Goal: Task Accomplishment & Management: Complete application form

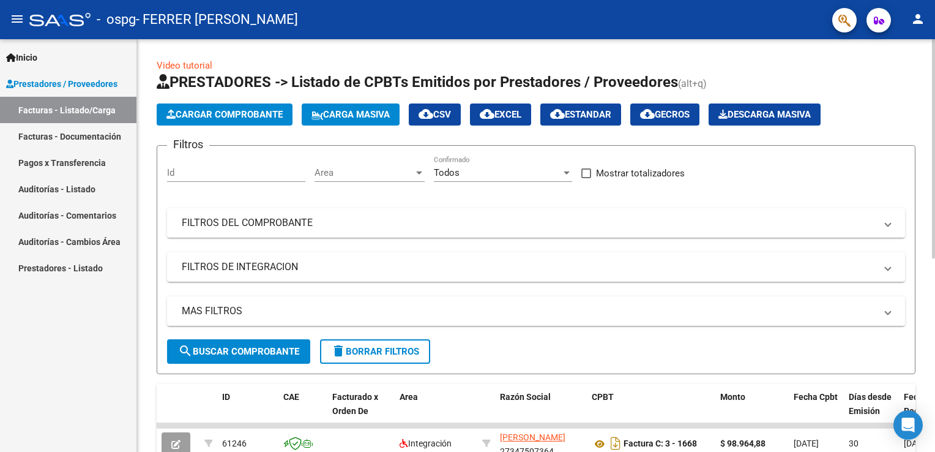
click at [246, 110] on span "Cargar Comprobante" at bounding box center [225, 114] width 116 height 11
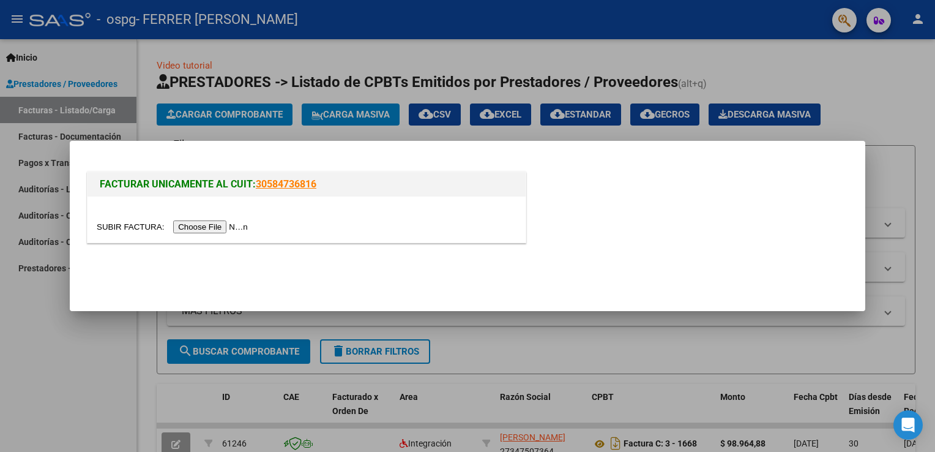
click at [181, 229] on input "file" at bounding box center [174, 226] width 155 height 13
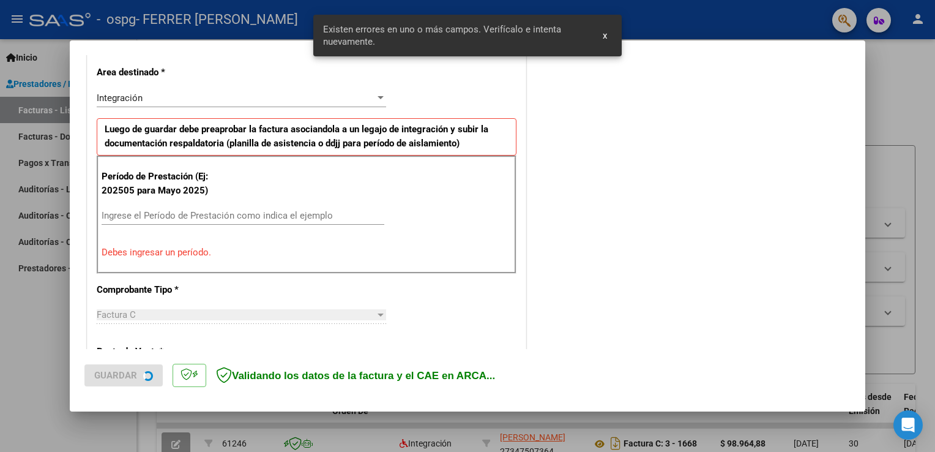
scroll to position [279, 0]
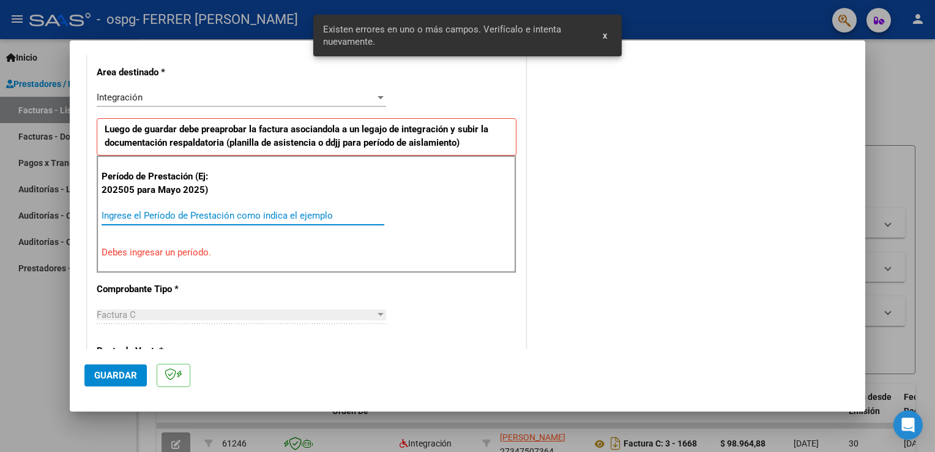
click at [159, 211] on input "Ingrese el Período de Prestación como indica el ejemplo" at bounding box center [243, 215] width 283 height 11
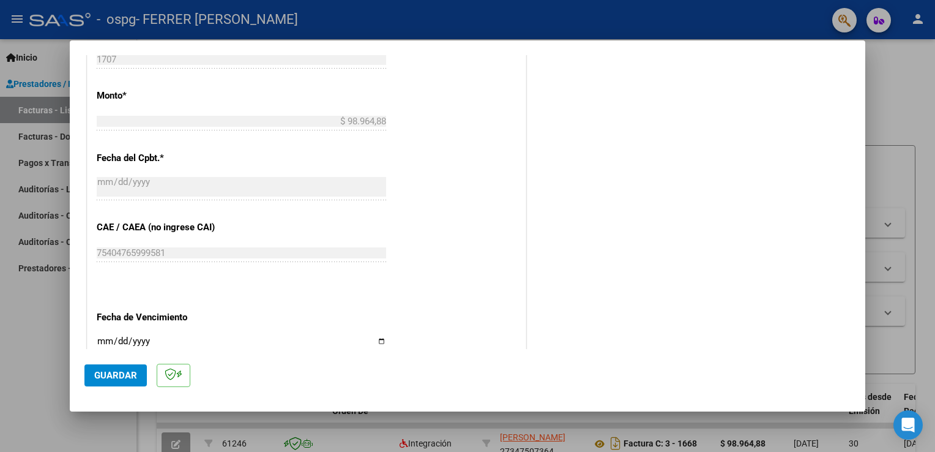
scroll to position [646, 0]
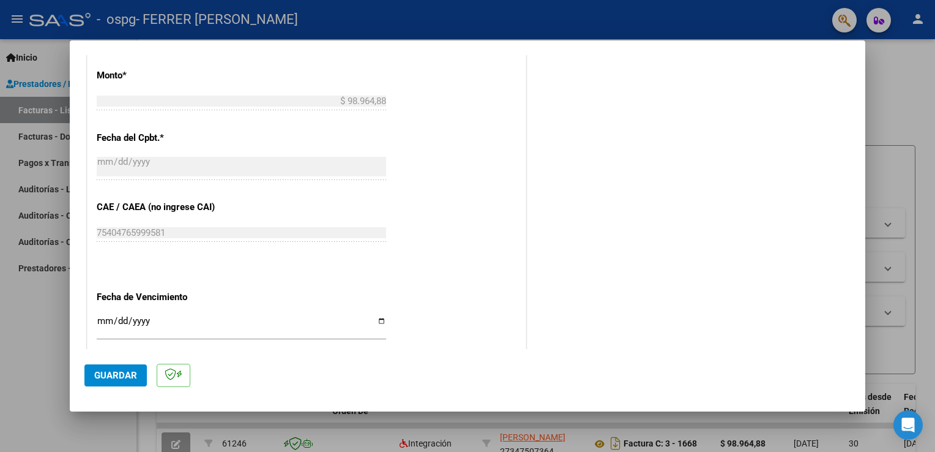
type input "202509"
click at [372, 323] on input "Ingresar la fecha" at bounding box center [242, 326] width 290 height 20
click at [378, 322] on input "Ingresar la fecha" at bounding box center [242, 326] width 290 height 20
type input "[DATE]"
click at [457, 296] on div "CUIT * 27-34750736-4 Ingresar CUIT ANALISIS PRESTADOR FERRER [PERSON_NAME] Area…" at bounding box center [307, 22] width 438 height 921
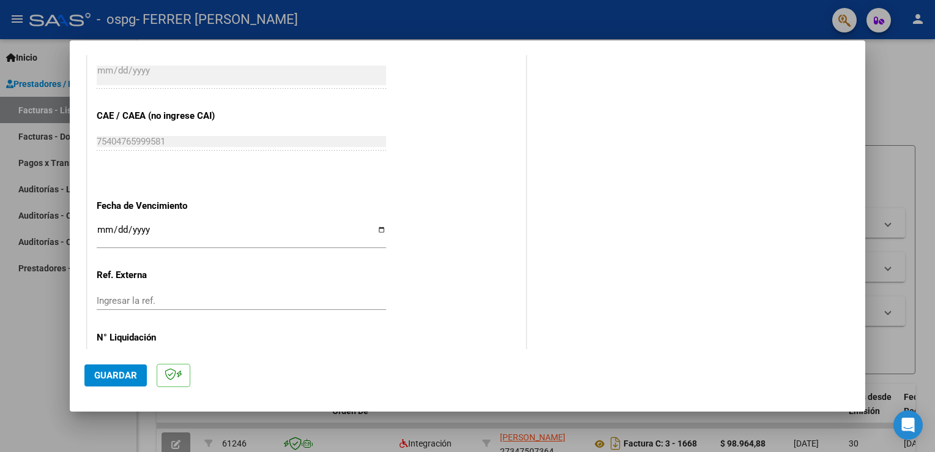
scroll to position [782, 0]
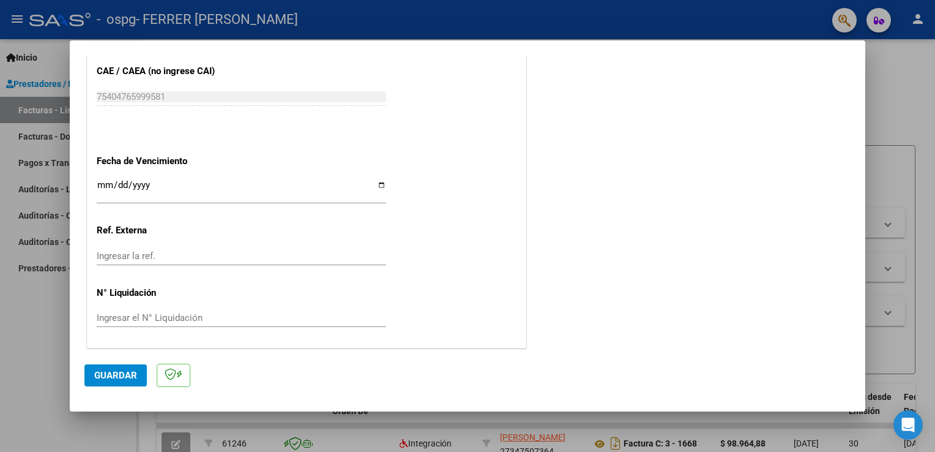
click at [118, 382] on button "Guardar" at bounding box center [115, 375] width 62 height 22
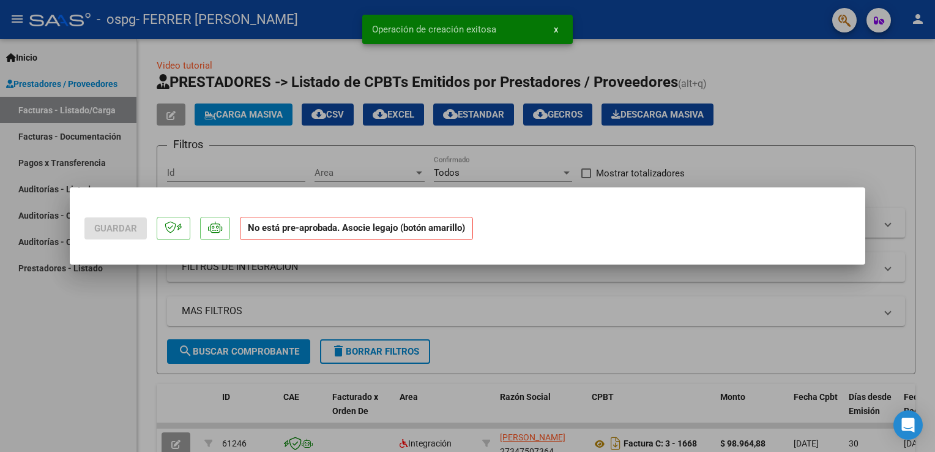
scroll to position [0, 0]
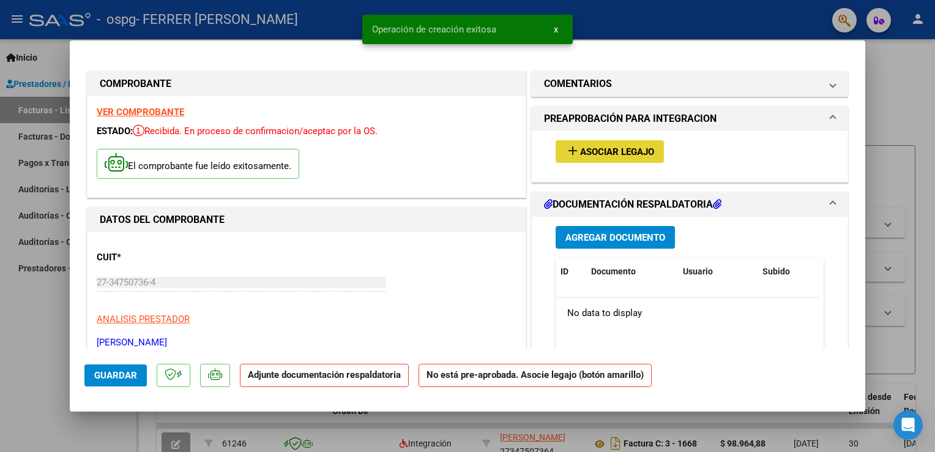
click at [634, 154] on span "Asociar Legajo" at bounding box center [617, 151] width 74 height 11
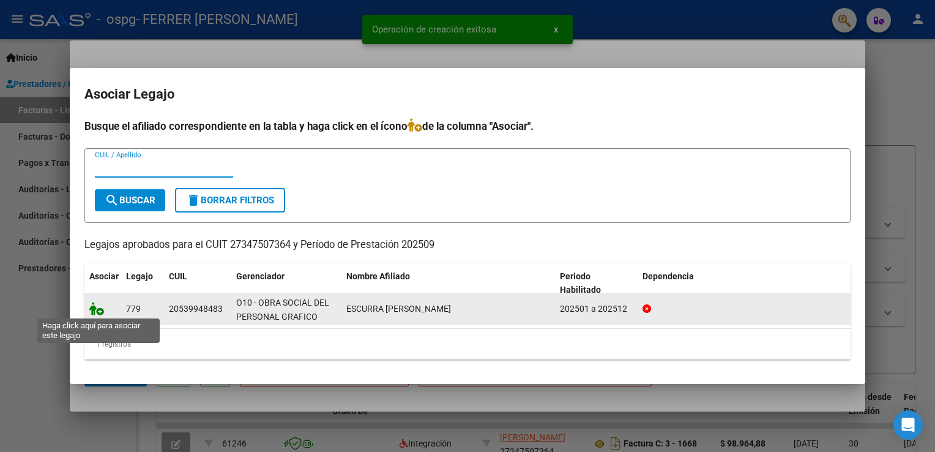
click at [91, 309] on icon at bounding box center [96, 308] width 15 height 13
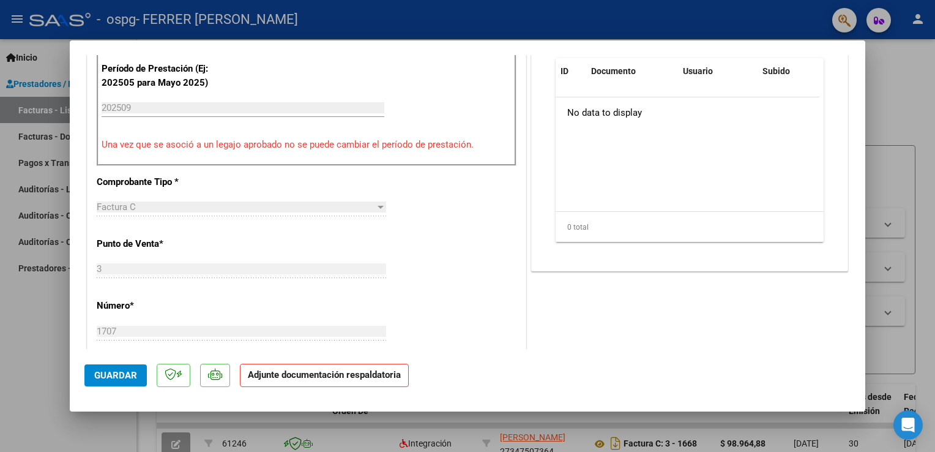
scroll to position [127, 0]
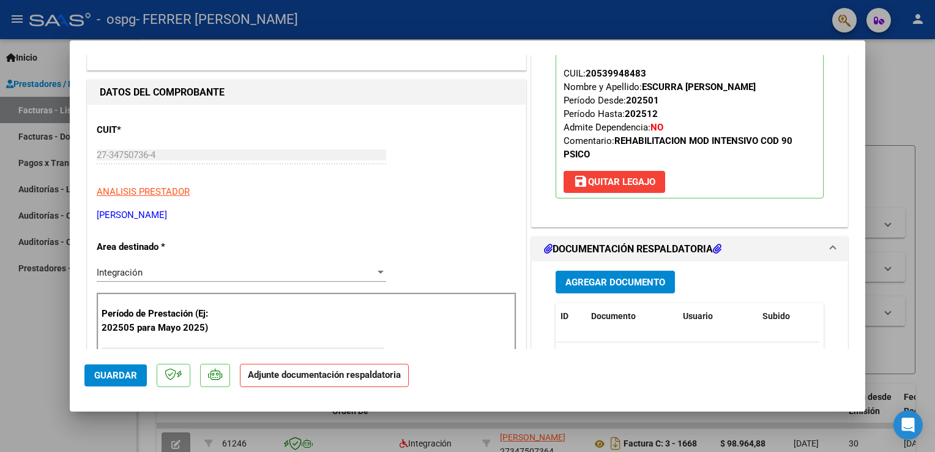
click at [643, 286] on span "Agregar Documento" at bounding box center [616, 282] width 100 height 11
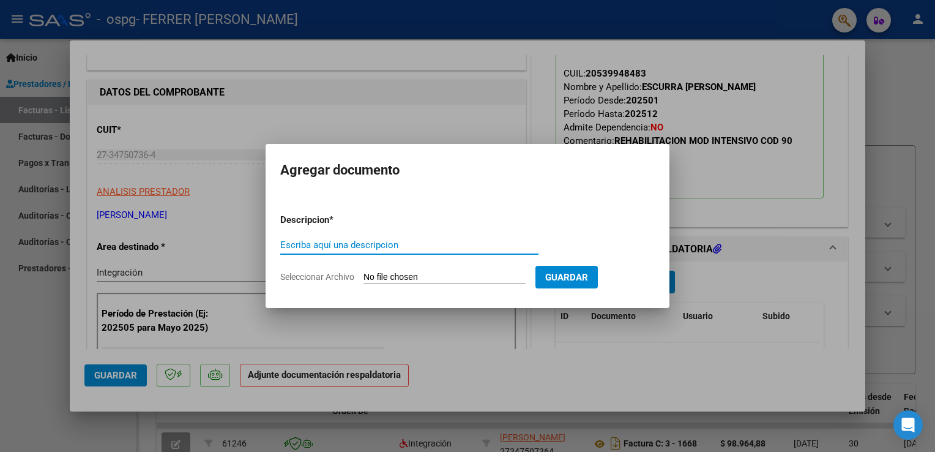
click at [424, 280] on input "Seleccionar Archivo" at bounding box center [445, 278] width 162 height 12
type input "C:\fakepath\escurra [PERSON_NAME] .pdf"
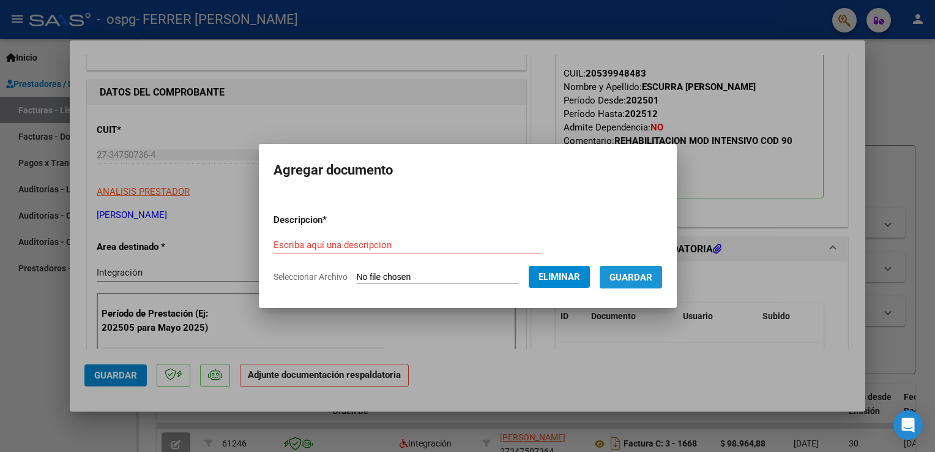
click at [631, 268] on button "Guardar" at bounding box center [631, 277] width 62 height 23
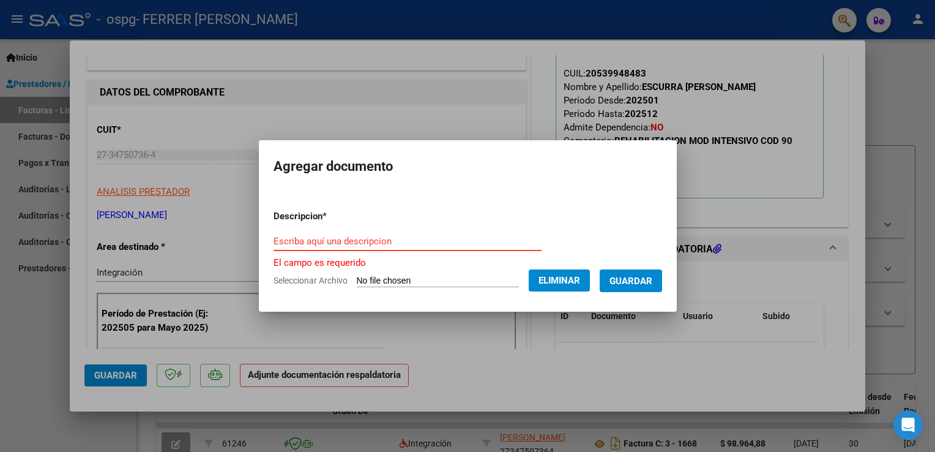
click at [387, 245] on input "Escriba aquí una descripcion" at bounding box center [408, 241] width 268 height 11
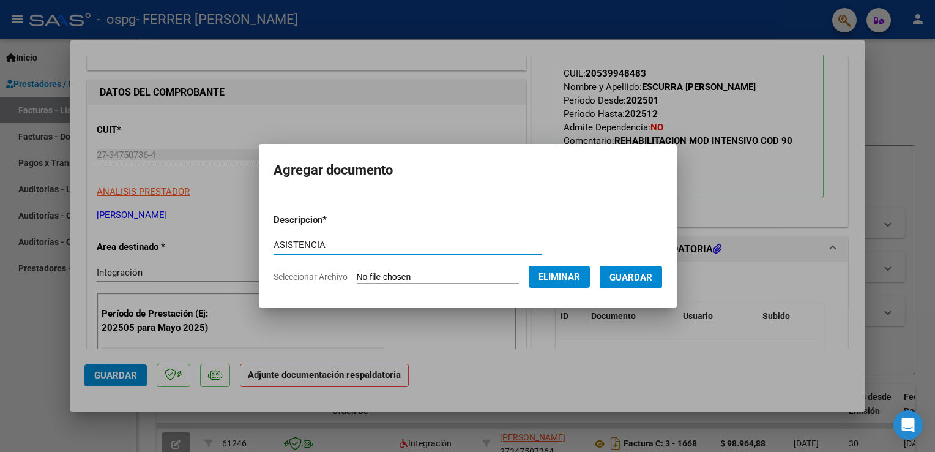
type input "ASISTENCIA"
click at [632, 268] on button "Guardar" at bounding box center [631, 277] width 62 height 23
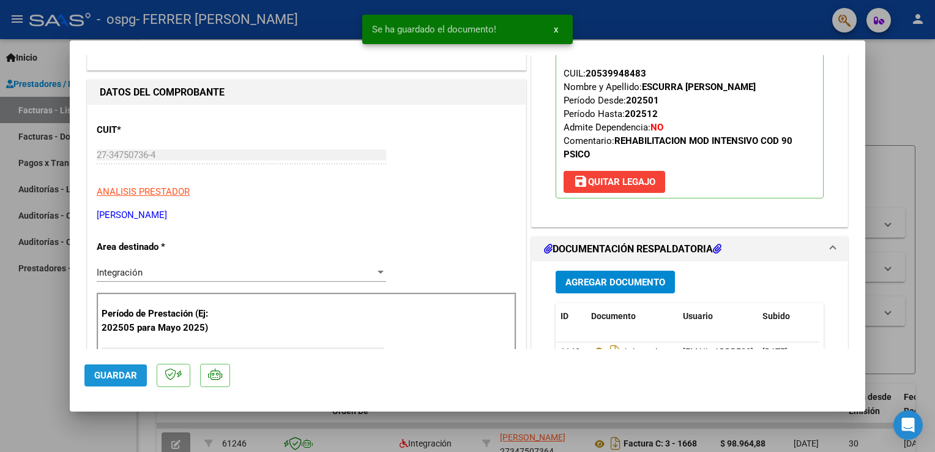
click at [111, 376] on span "Guardar" at bounding box center [115, 375] width 43 height 11
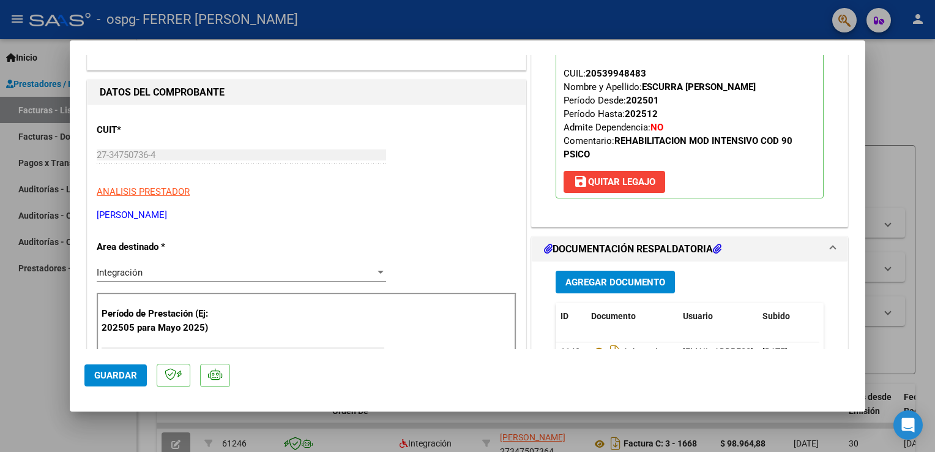
click at [893, 114] on div at bounding box center [467, 226] width 935 height 452
type input "$ 0,00"
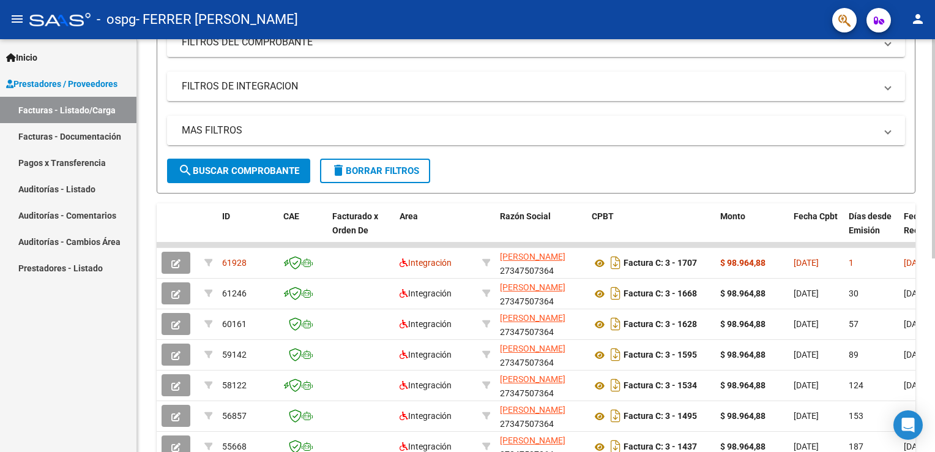
scroll to position [184, 0]
